Goal: Check status: Check status

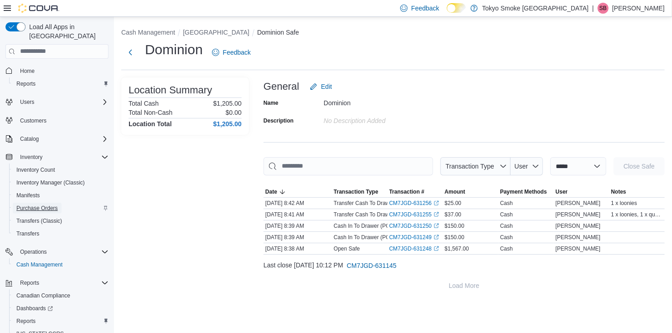
click at [26, 205] on span "Purchase Orders" at bounding box center [36, 208] width 41 height 7
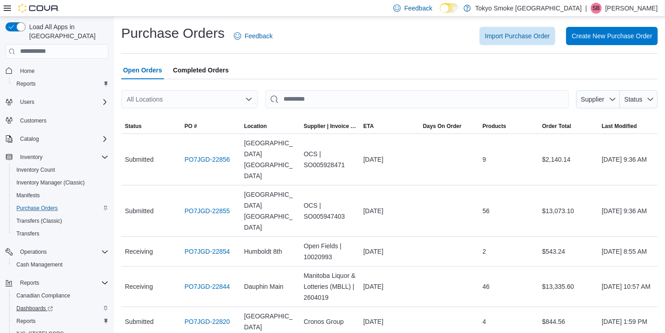
scroll to position [26, 0]
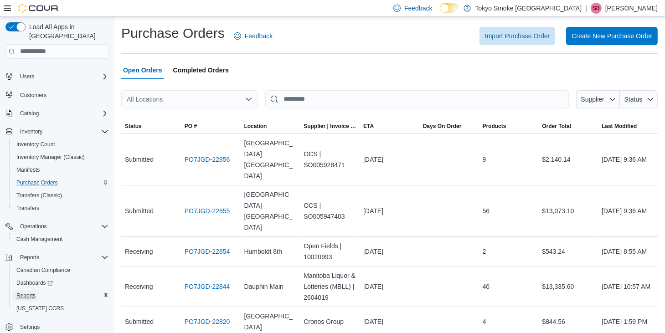
click at [26, 292] on span "Reports" at bounding box center [25, 295] width 19 height 7
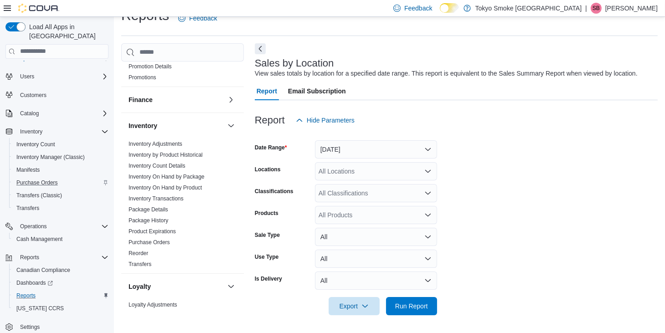
scroll to position [274, 0]
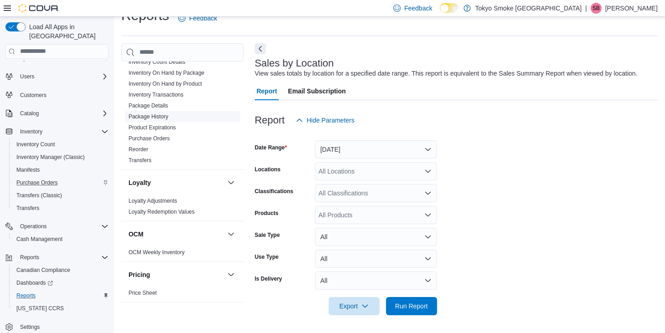
click at [151, 116] on link "Package History" at bounding box center [149, 117] width 40 height 6
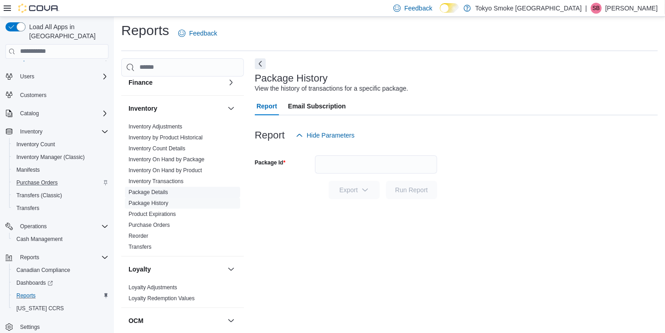
scroll to position [182, 0]
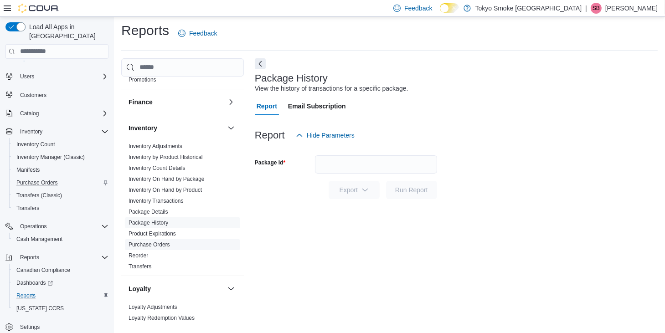
click at [150, 245] on link "Purchase Orders" at bounding box center [149, 245] width 41 height 6
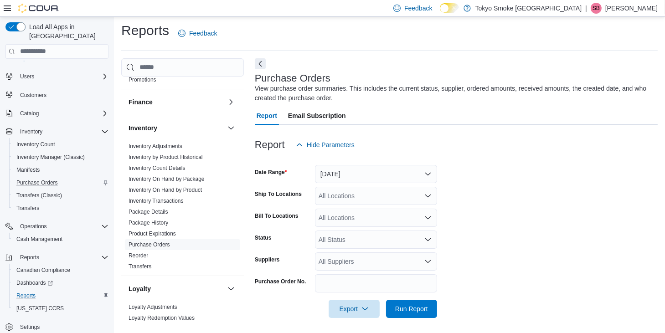
scroll to position [5, 0]
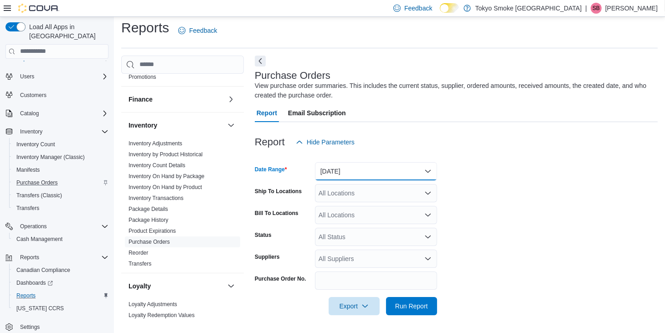
click at [356, 173] on button "[DATE]" at bounding box center [376, 171] width 122 height 18
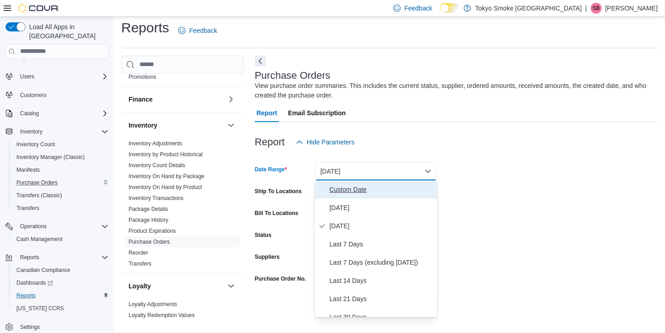
click at [353, 189] on span "Custom Date" at bounding box center [382, 189] width 104 height 11
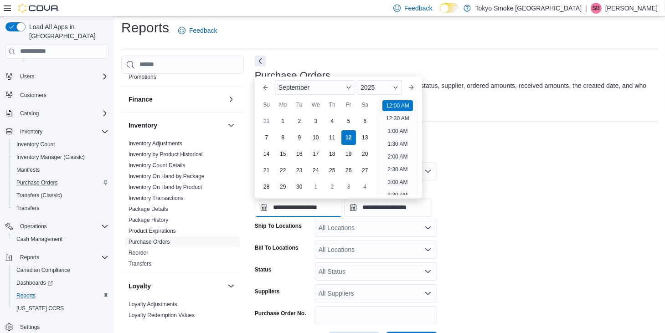
click at [302, 209] on input "**********" at bounding box center [299, 208] width 88 height 18
click at [264, 91] on button "Previous Month" at bounding box center [266, 87] width 15 height 15
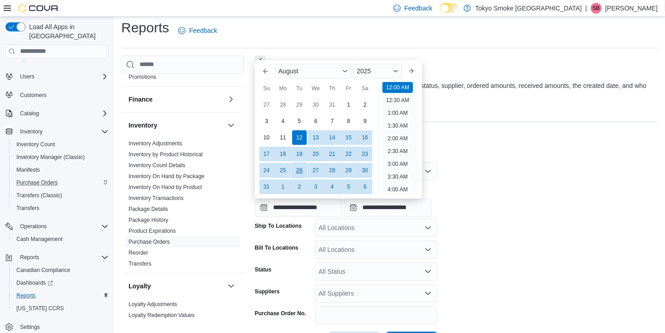
click at [303, 172] on div "26" at bounding box center [299, 170] width 16 height 16
type input "**********"
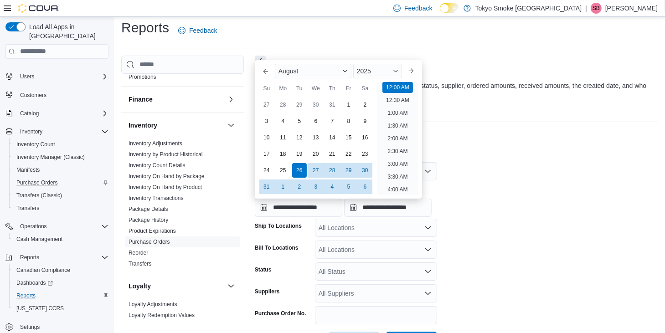
click at [565, 167] on form "**********" at bounding box center [456, 250] width 403 height 199
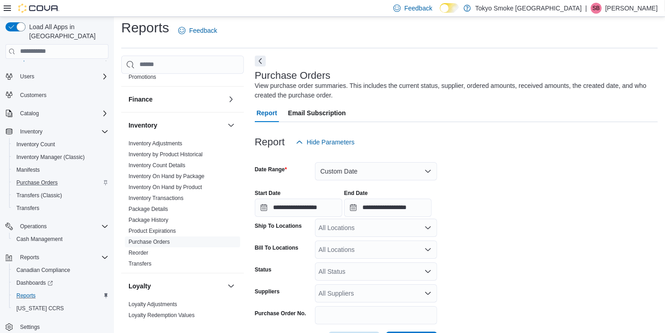
scroll to position [40, 0]
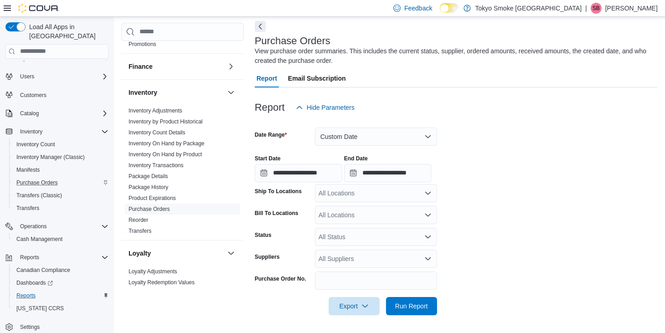
click at [347, 193] on div "All Locations" at bounding box center [376, 193] width 122 height 18
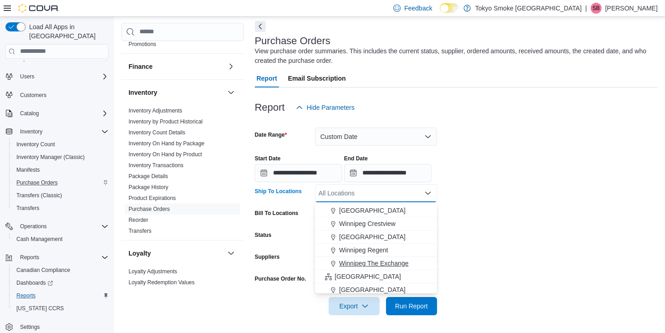
scroll to position [91, 0]
click at [388, 237] on span "[GEOGRAPHIC_DATA]" at bounding box center [372, 236] width 67 height 9
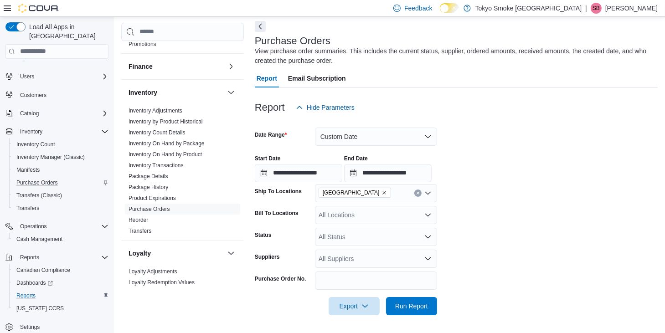
click at [537, 238] on form "**********" at bounding box center [456, 216] width 403 height 199
click at [416, 307] on span "Run Report" at bounding box center [411, 305] width 33 height 9
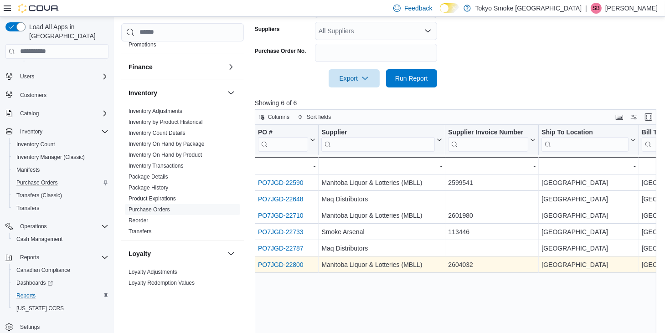
click at [290, 264] on link "PO7JGD-22800" at bounding box center [281, 264] width 46 height 7
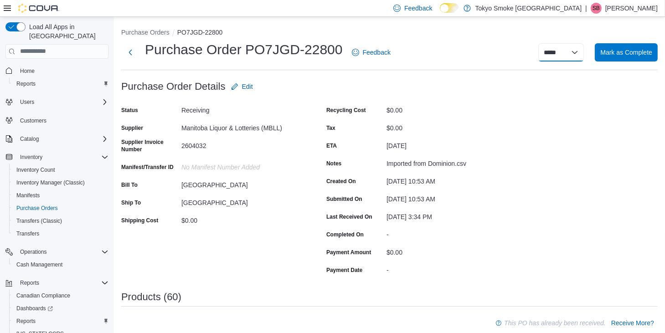
click at [573, 52] on select "**********" at bounding box center [562, 52] width 46 height 18
click at [454, 99] on div at bounding box center [315, 99] width 388 height 7
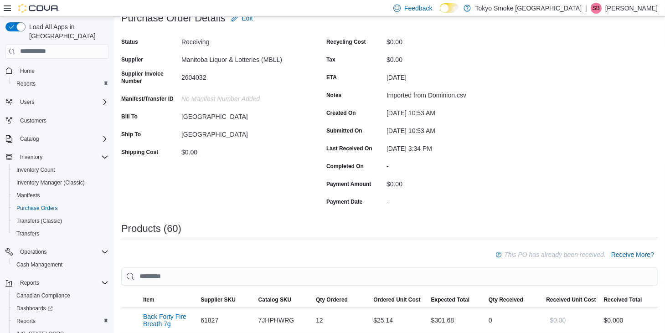
scroll to position [182, 0]
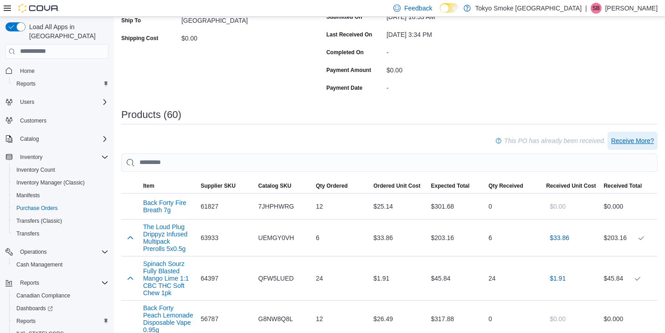
click at [649, 139] on span "Receive More?" at bounding box center [632, 140] width 43 height 9
